Goal: Entertainment & Leisure: Consume media (video, audio)

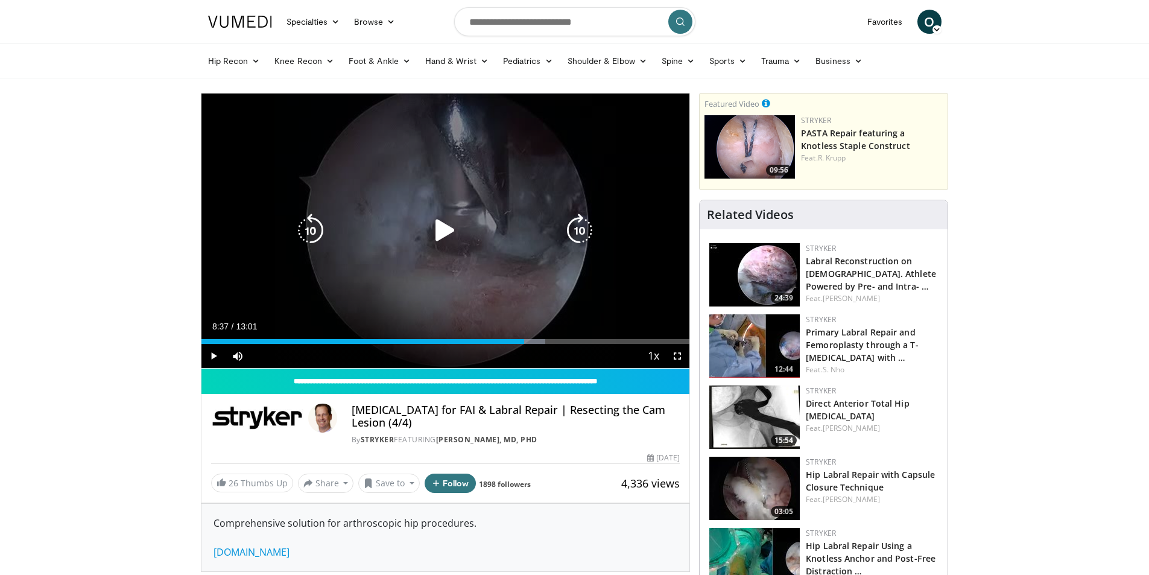
click at [447, 225] on icon "Video Player" at bounding box center [445, 230] width 34 height 34
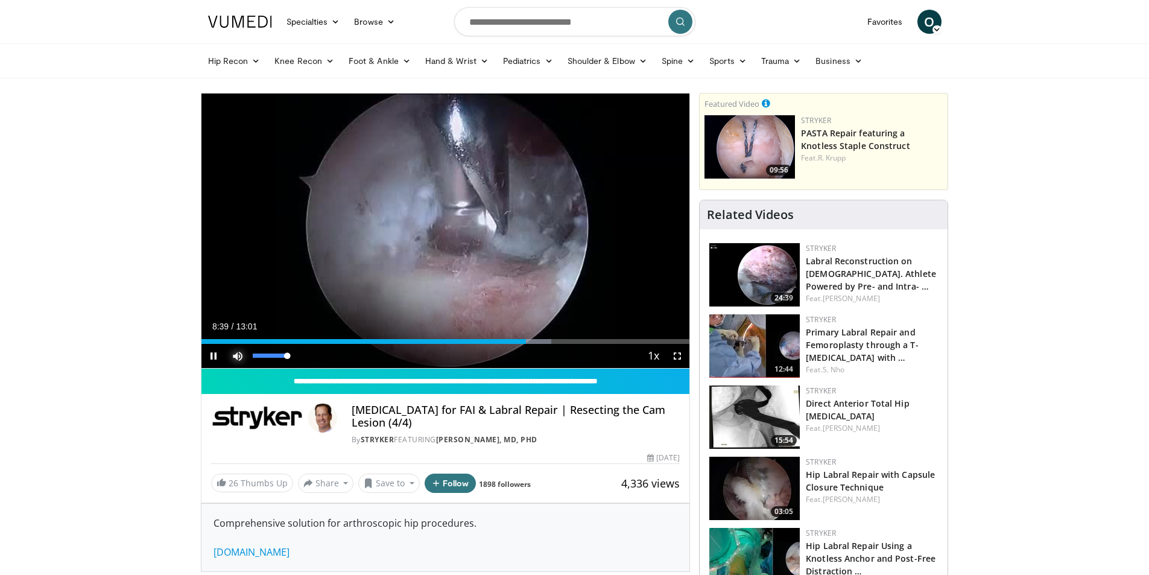
click at [236, 355] on span "Video Player" at bounding box center [237, 356] width 24 height 24
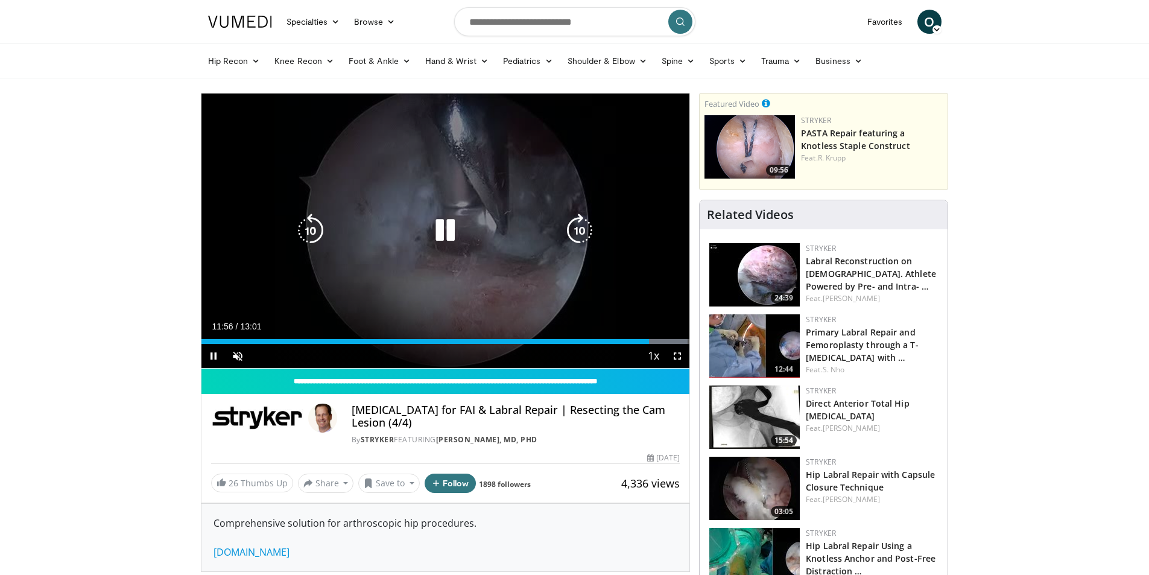
click at [438, 226] on icon "Video Player" at bounding box center [445, 230] width 34 height 34
click at [442, 235] on icon "Video Player" at bounding box center [445, 230] width 34 height 34
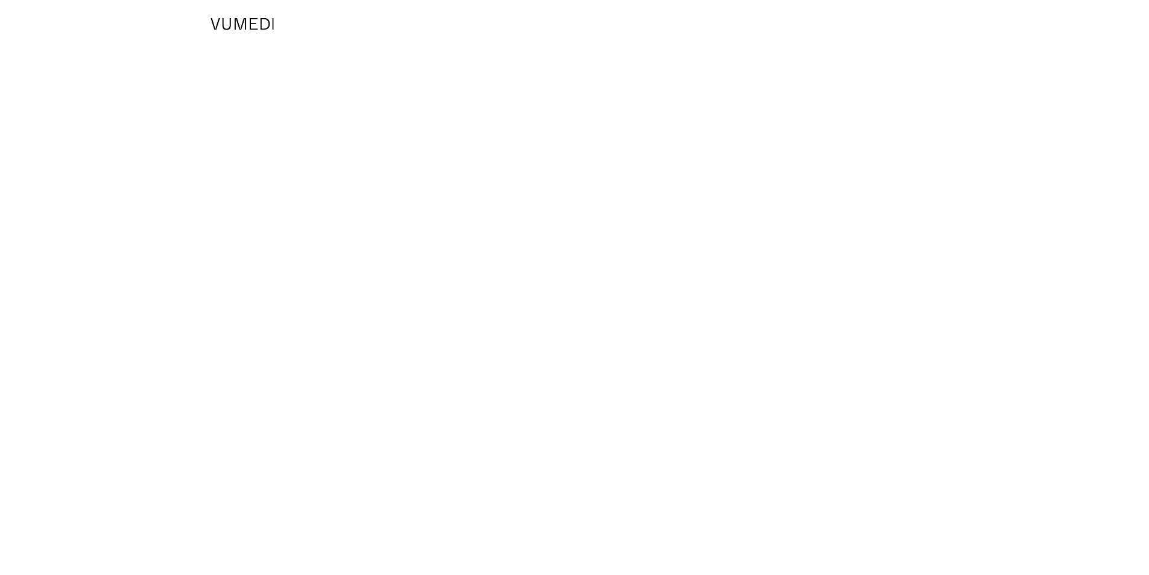
scroll to position [904, 0]
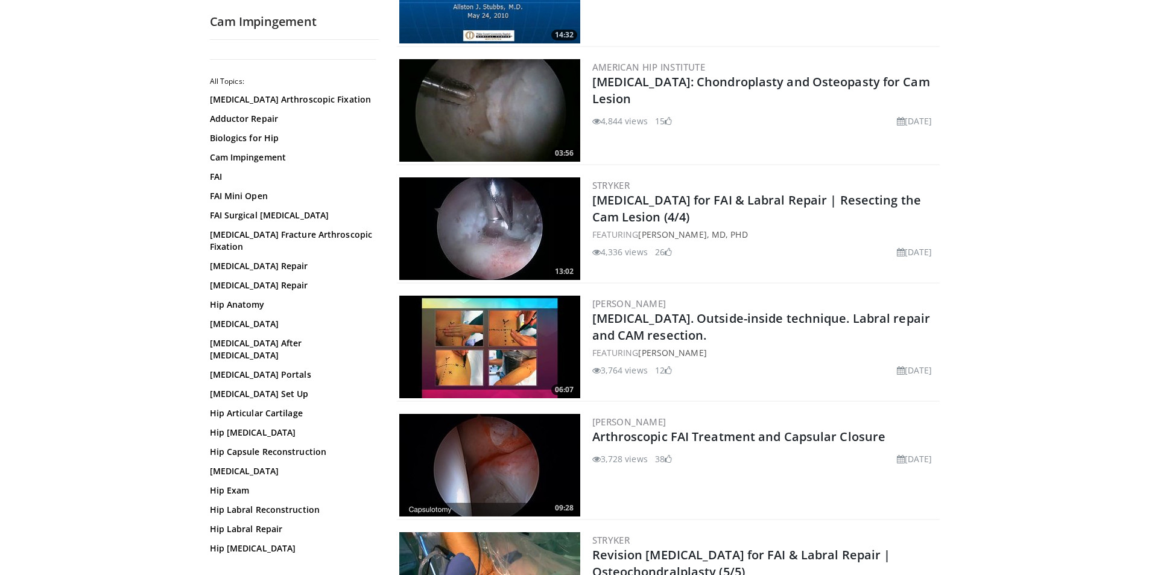
click at [506, 324] on img at bounding box center [489, 346] width 181 height 102
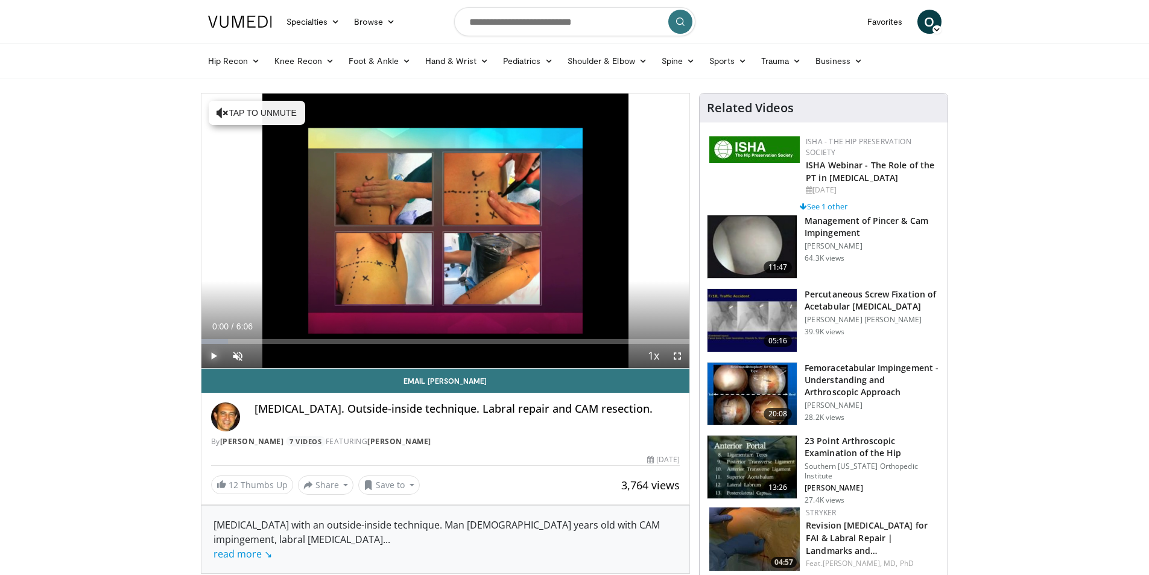
click at [210, 357] on span "Video Player" at bounding box center [213, 356] width 24 height 24
click at [232, 341] on div "Progress Bar" at bounding box center [232, 341] width 1 height 5
click at [235, 353] on span "Video Player" at bounding box center [237, 356] width 24 height 24
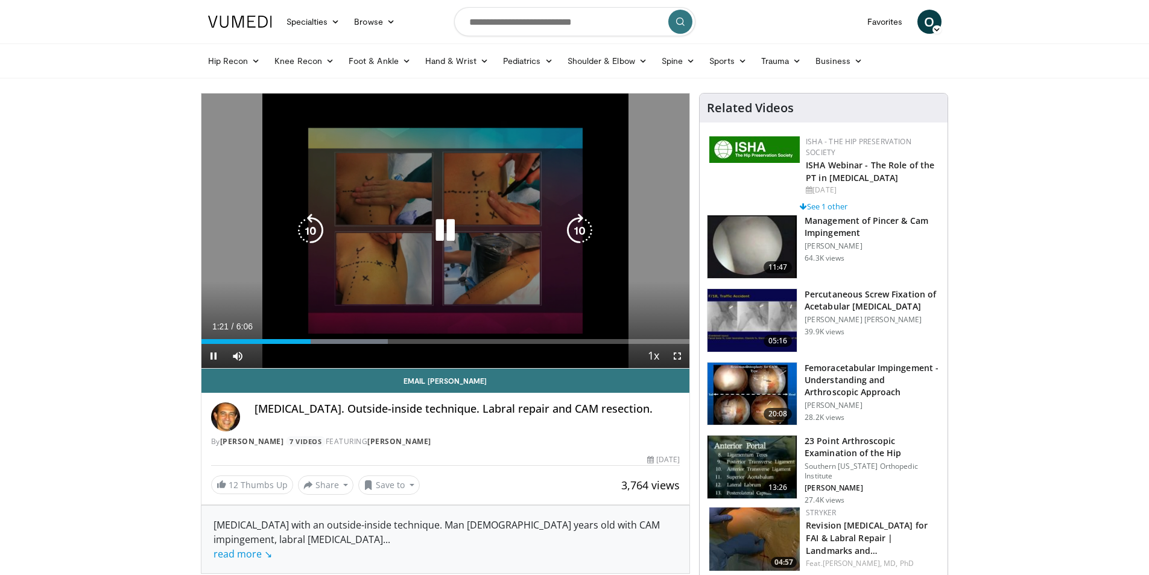
click at [448, 230] on icon "Video Player" at bounding box center [445, 230] width 34 height 34
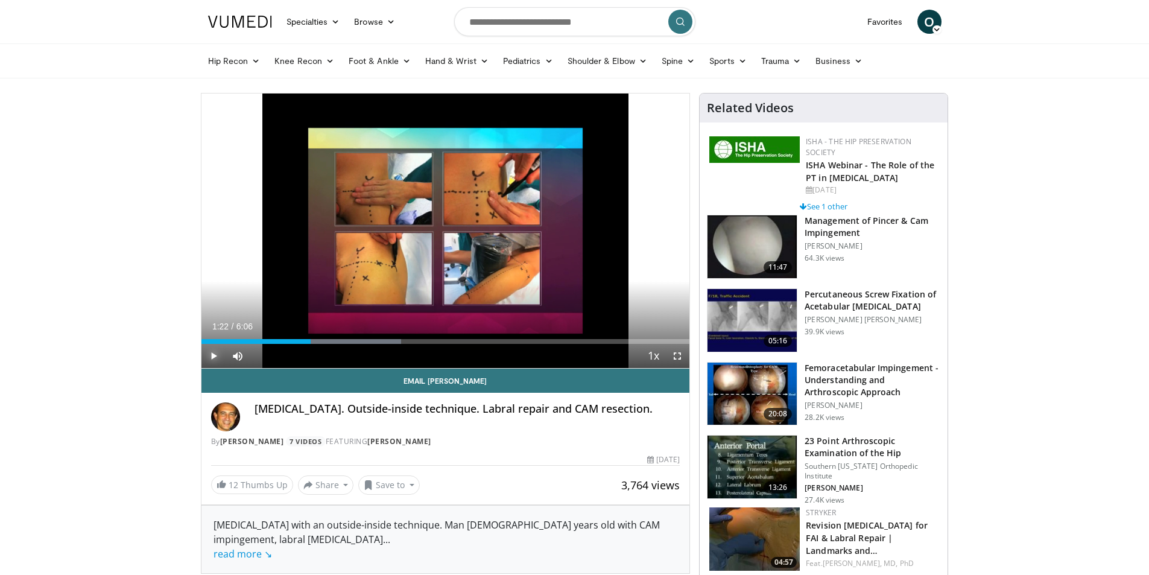
click at [210, 352] on span "Video Player" at bounding box center [213, 356] width 24 height 24
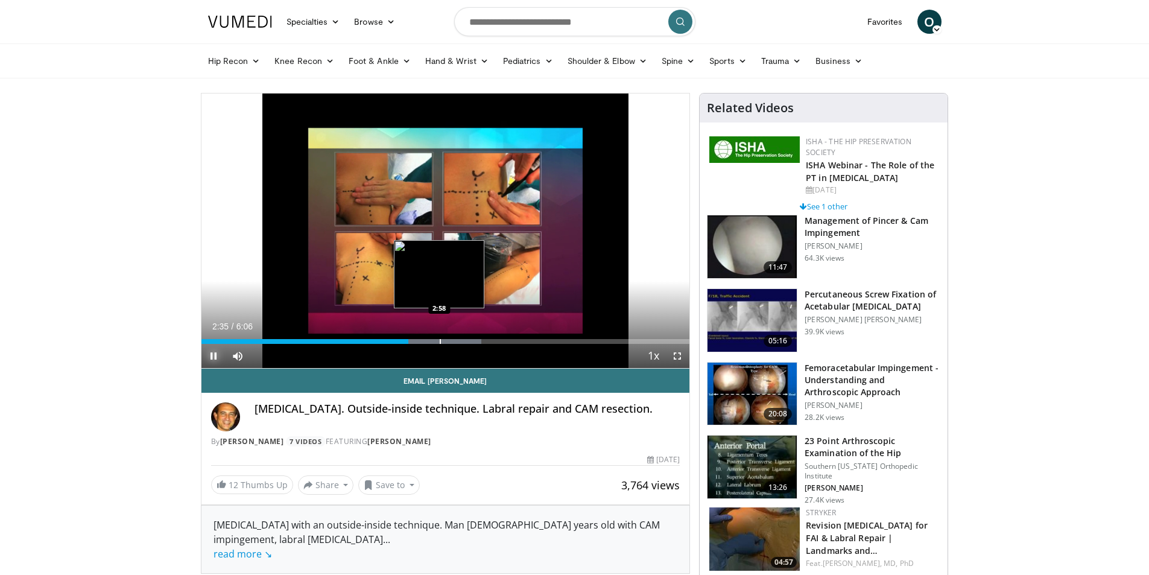
click at [440, 341] on div "Progress Bar" at bounding box center [440, 341] width 1 height 5
click at [468, 338] on div "Loaded : 60.08% 3:20 3:20" at bounding box center [445, 337] width 488 height 11
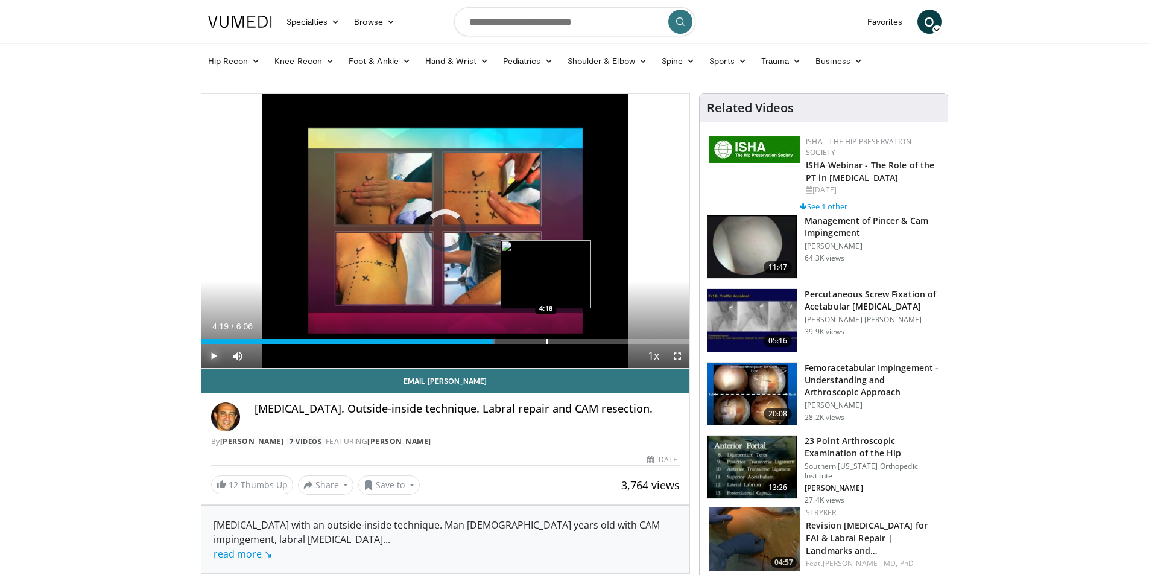
click at [546, 343] on div "Progress Bar" at bounding box center [546, 341] width 1 height 5
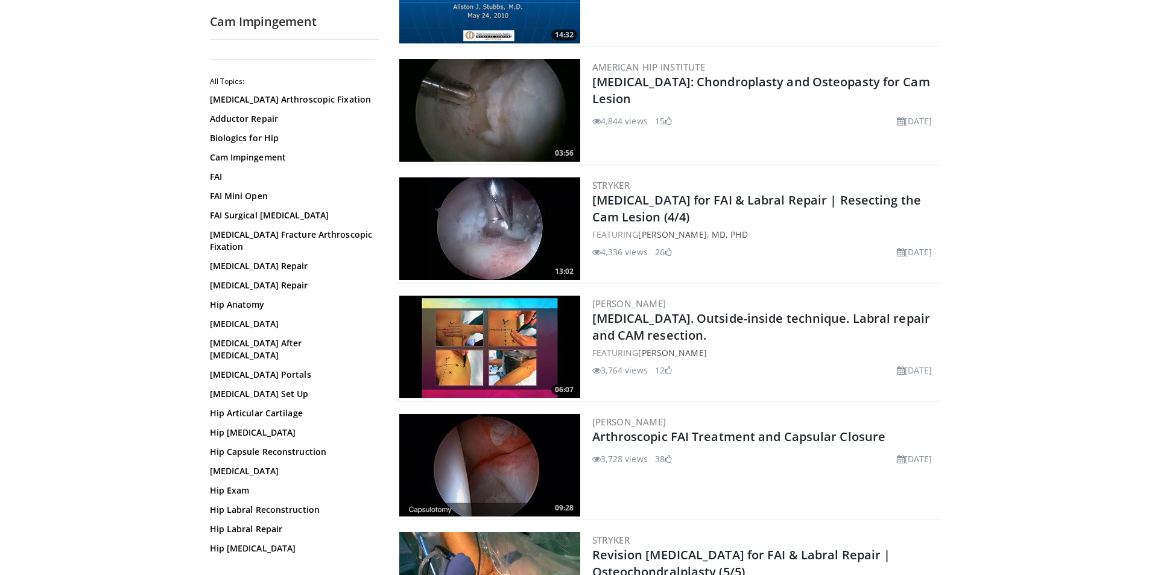
scroll to position [1025, 0]
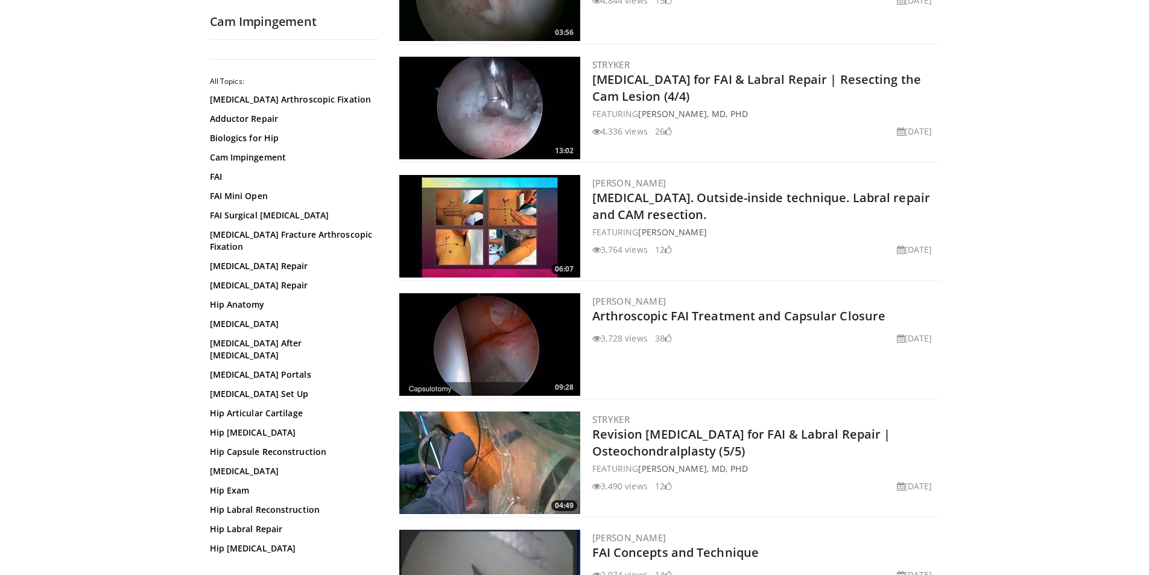
click at [481, 341] on img at bounding box center [489, 344] width 181 height 102
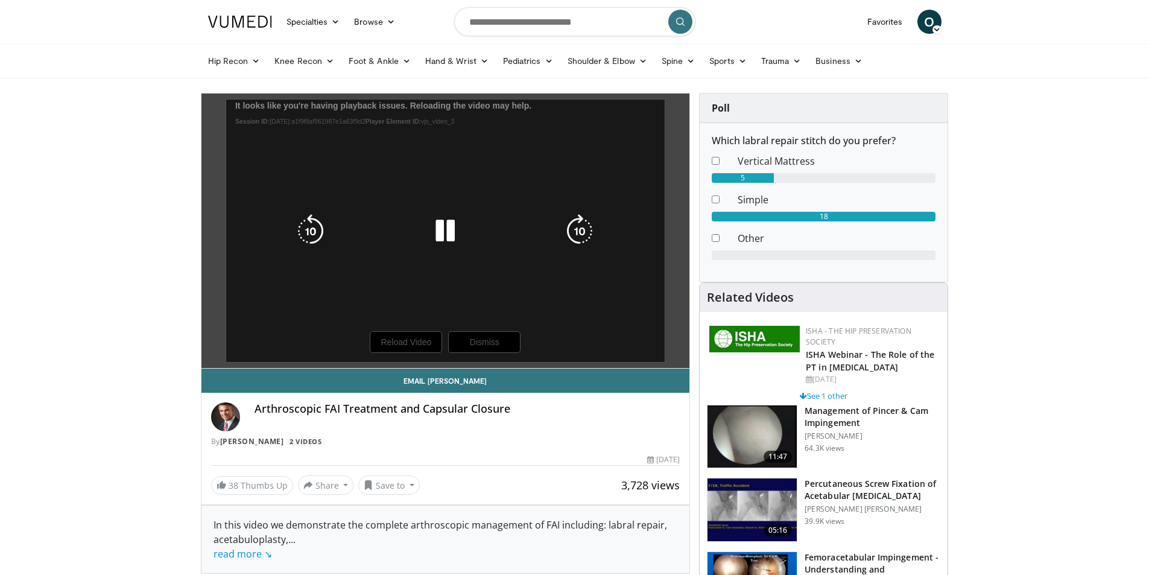
click at [409, 342] on div "10 seconds Tap to unmute" at bounding box center [445, 230] width 488 height 274
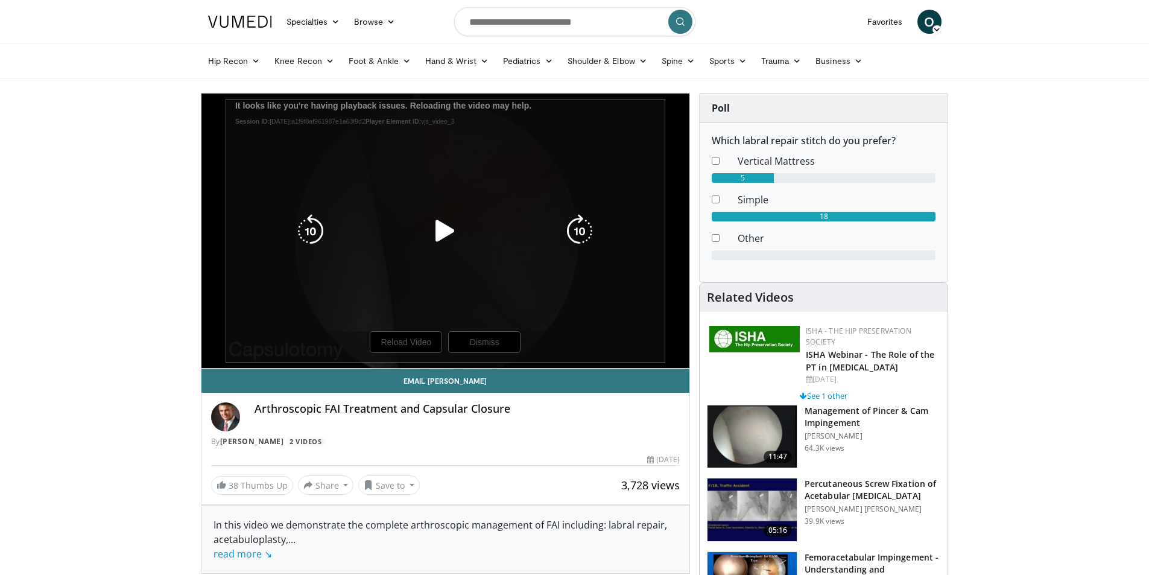
click at [395, 347] on div "10 seconds Tap to unmute" at bounding box center [445, 230] width 488 height 274
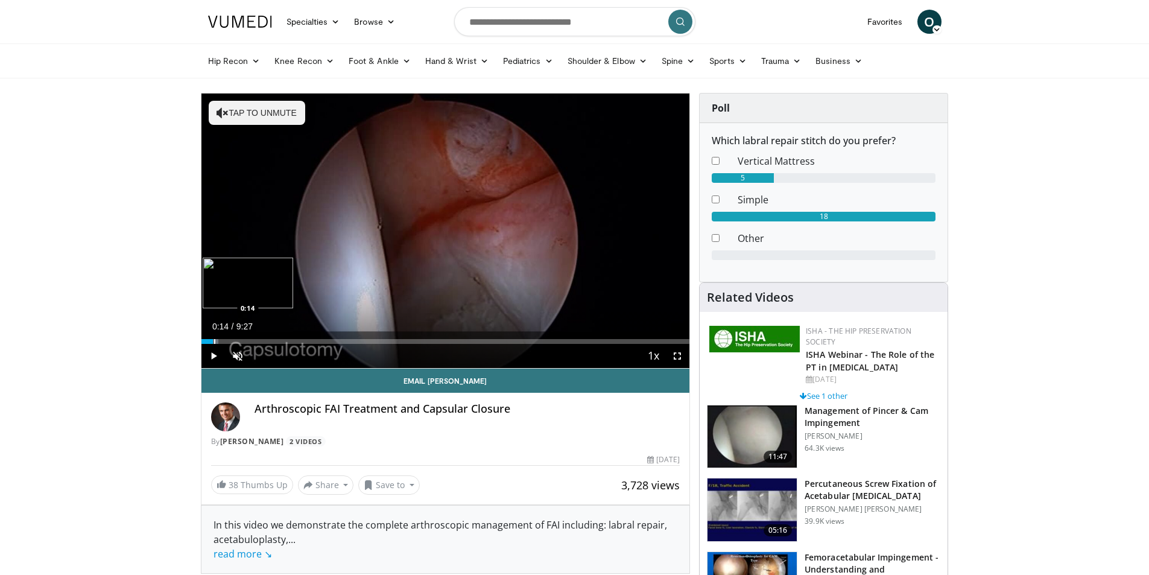
click at [214, 342] on div "Progress Bar" at bounding box center [214, 341] width 1 height 5
click at [232, 341] on div "Progress Bar" at bounding box center [232, 341] width 1 height 5
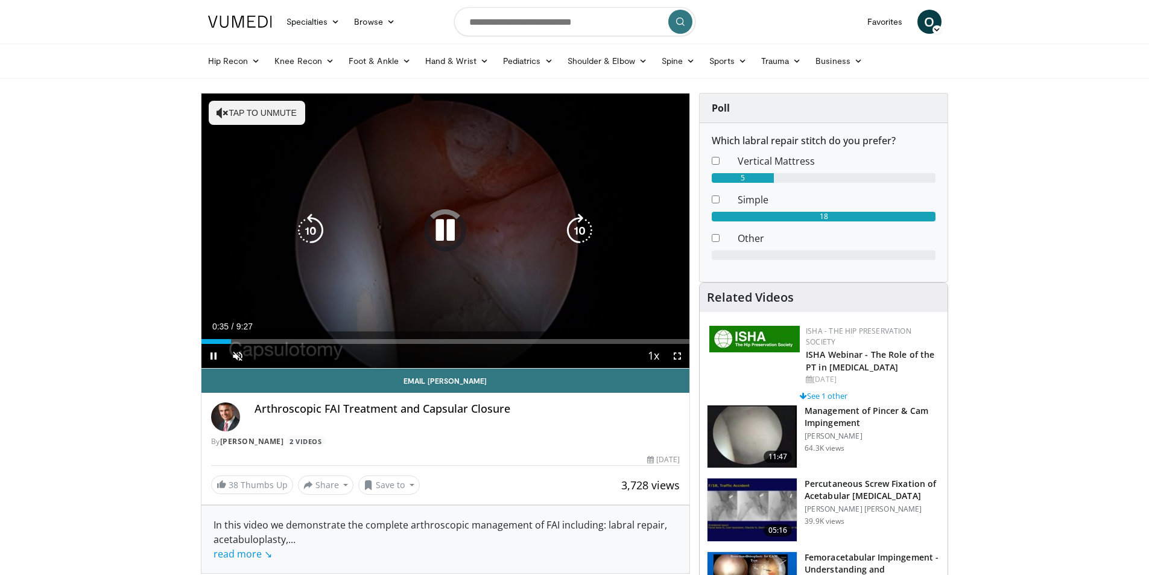
click at [221, 106] on button "Tap to unmute" at bounding box center [257, 113] width 96 height 24
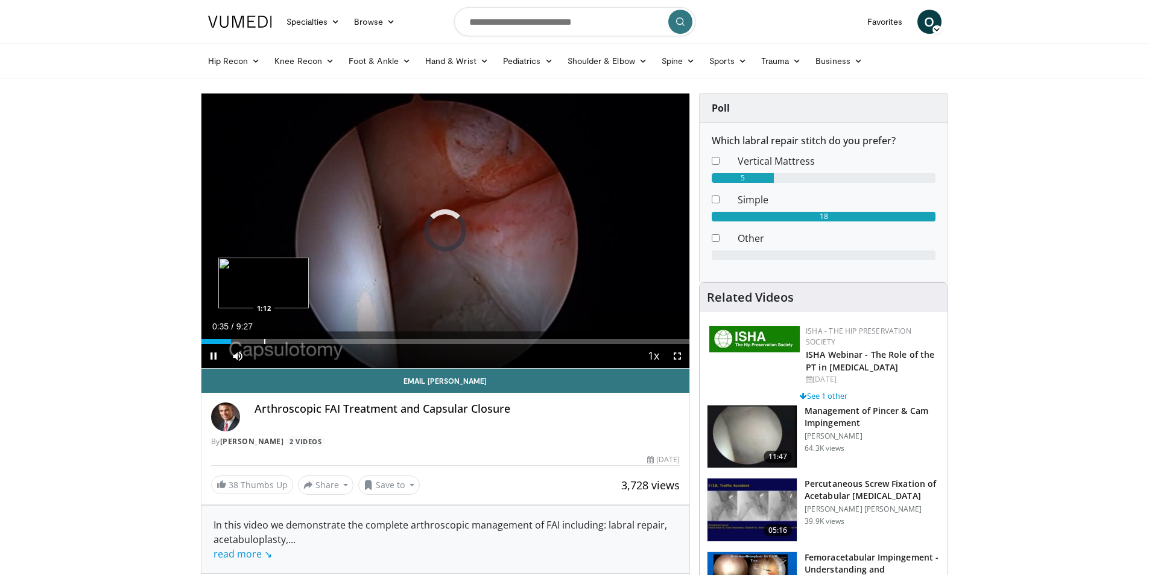
click at [263, 338] on div "Loaded : 0.00% 0:35 1:12" at bounding box center [445, 337] width 488 height 11
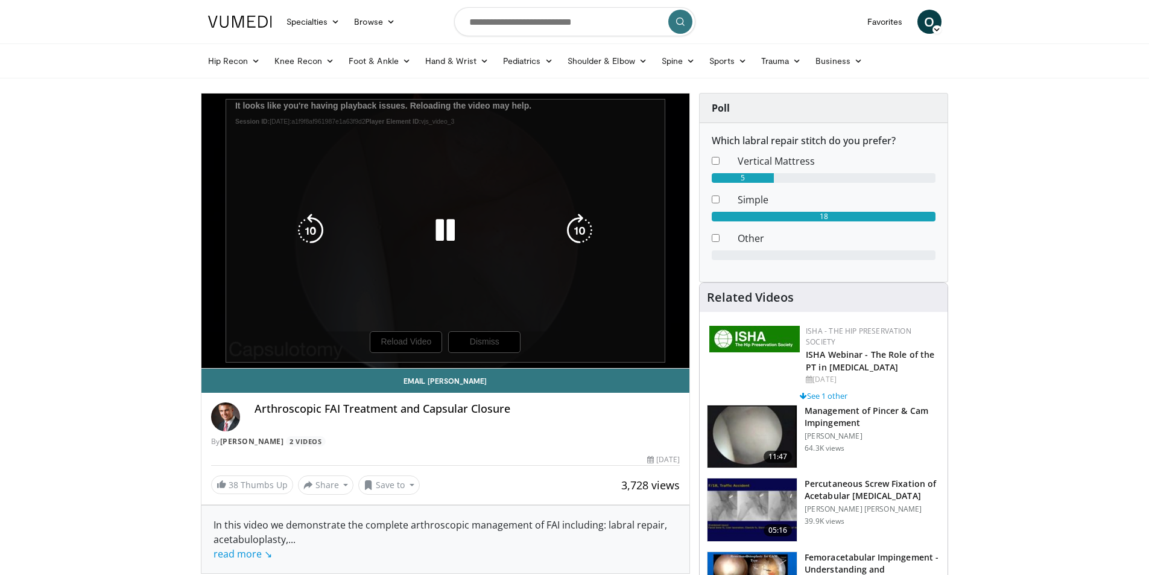
click at [388, 336] on div "10 seconds Tap to unmute" at bounding box center [445, 230] width 488 height 274
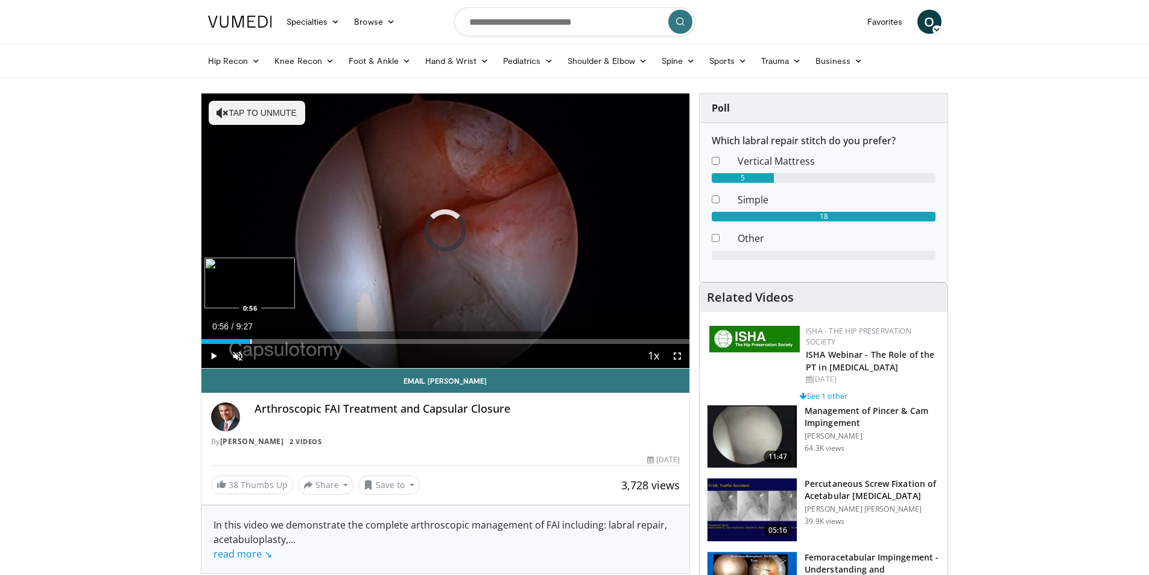
click at [250, 339] on div "Progress Bar" at bounding box center [250, 341] width 1 height 5
click at [239, 353] on span "Video Player" at bounding box center [237, 356] width 24 height 24
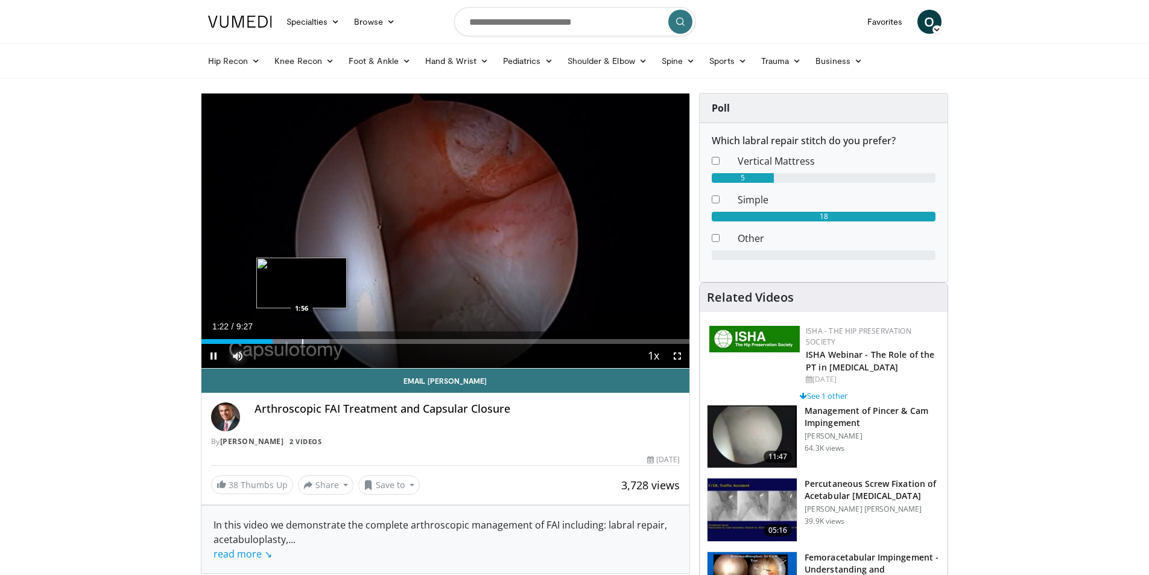
click at [302, 340] on div "Progress Bar" at bounding box center [302, 341] width 1 height 5
click at [337, 341] on div "Progress Bar" at bounding box center [319, 341] width 74 height 5
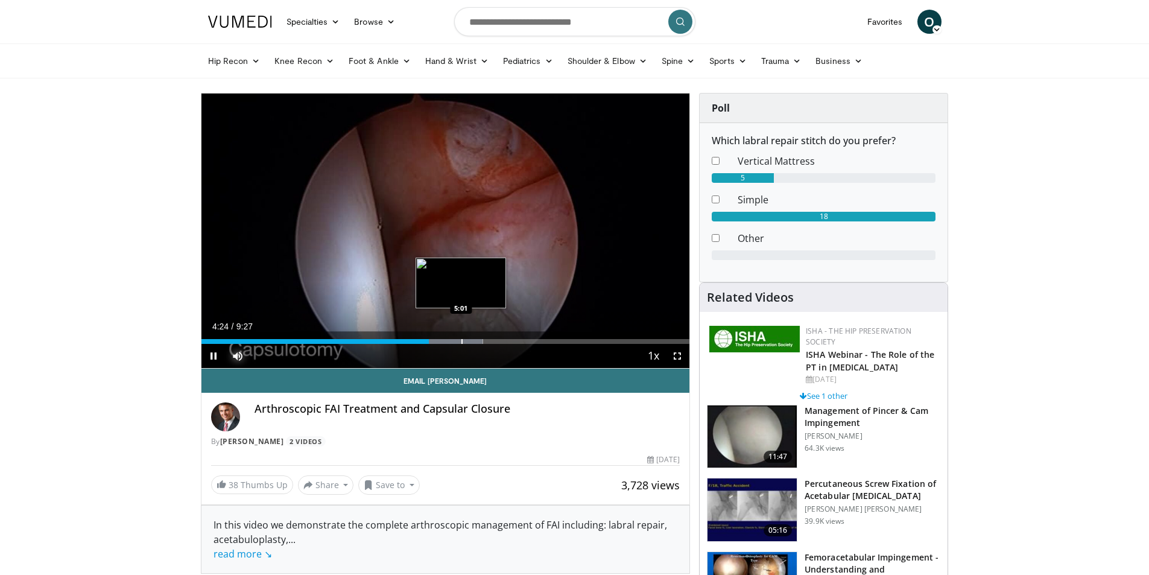
click at [462, 339] on div "Loaded : 57.68% 4:24 5:01" at bounding box center [445, 341] width 488 height 5
click at [511, 339] on div "Progress Bar" at bounding box center [511, 341] width 1 height 5
click at [208, 353] on span "Video Player" at bounding box center [213, 356] width 24 height 24
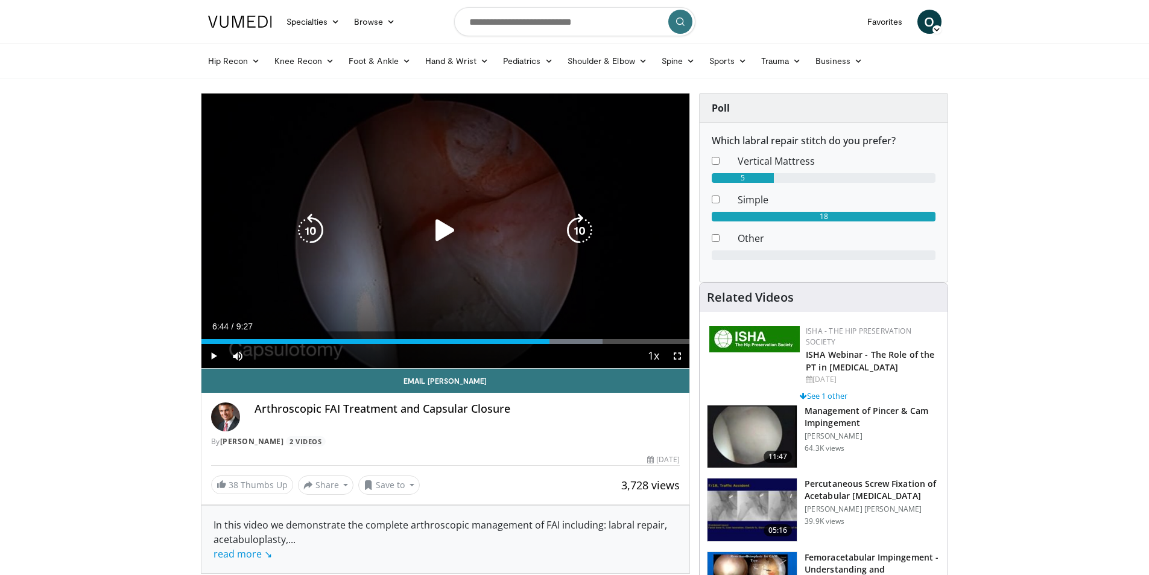
click at [437, 231] on icon "Video Player" at bounding box center [445, 230] width 34 height 34
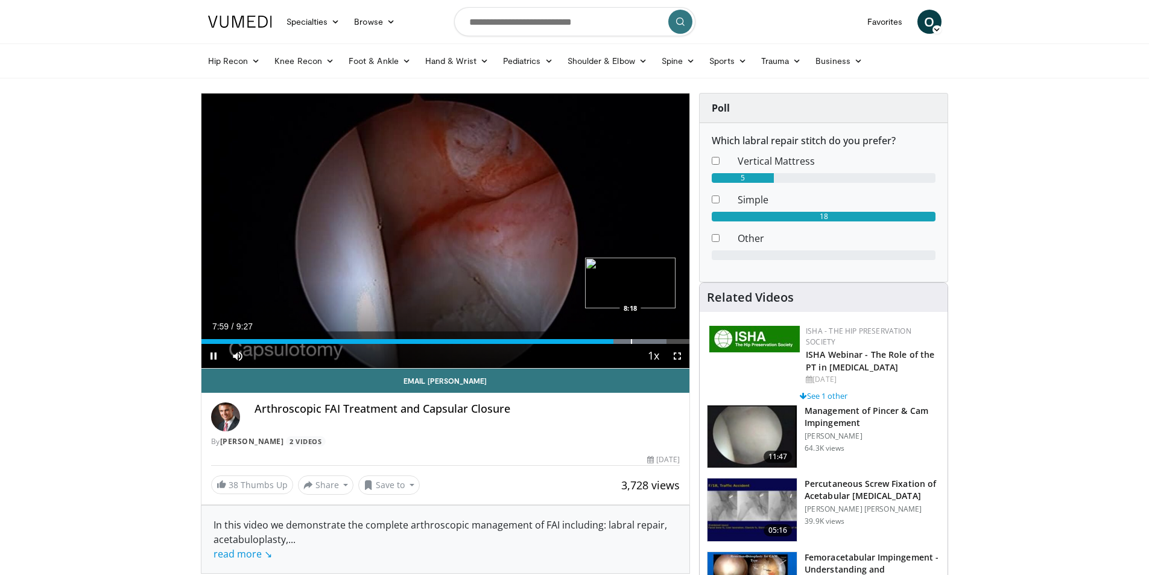
click at [631, 341] on div "Progress Bar" at bounding box center [631, 341] width 1 height 5
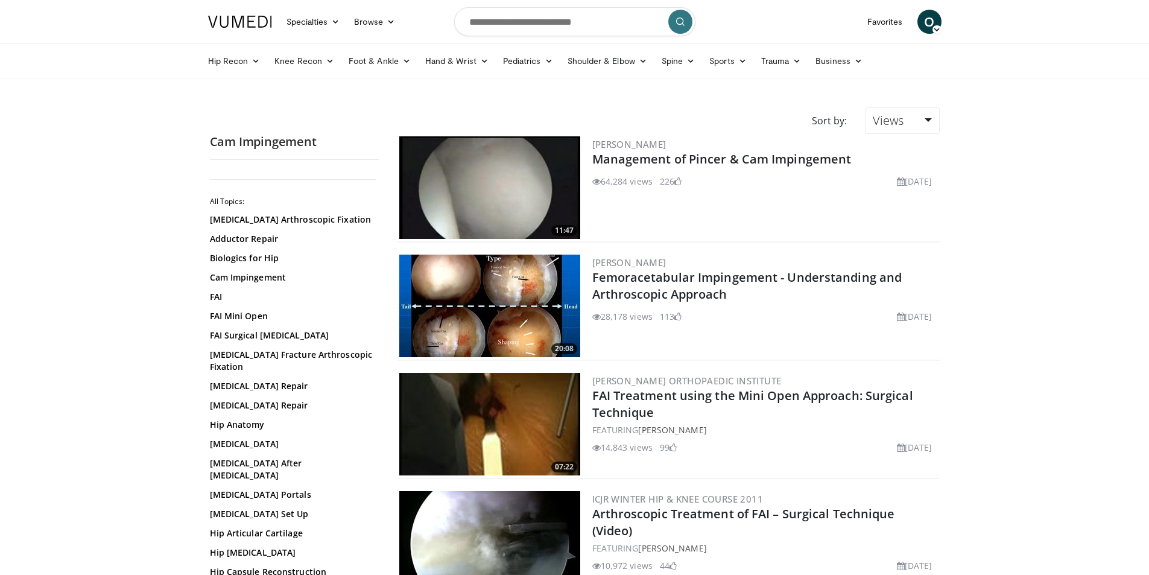
scroll to position [1025, 0]
